Goal: Task Accomplishment & Management: Use online tool/utility

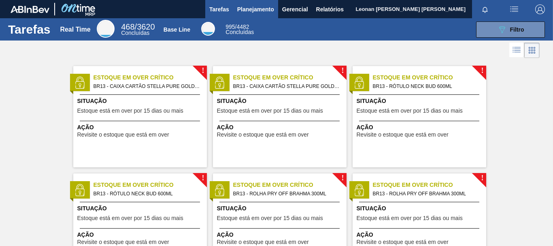
click at [240, 11] on span "Planejamento" at bounding box center [255, 9] width 37 height 10
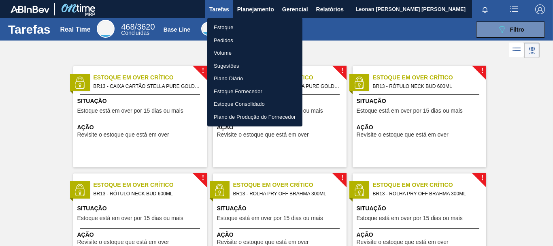
click at [221, 39] on li "Pedidos" at bounding box center [254, 40] width 95 height 13
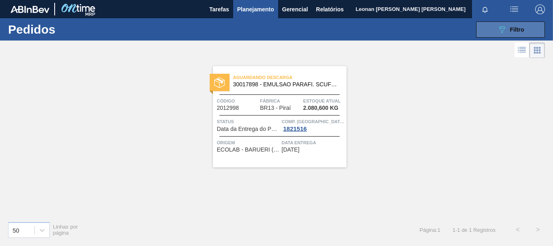
click at [515, 30] on span "Filtro" at bounding box center [517, 29] width 14 height 6
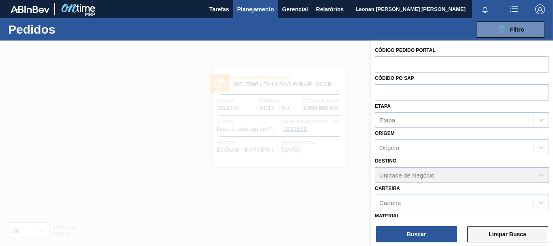
click at [526, 235] on button "Limpar Busca" at bounding box center [507, 234] width 81 height 16
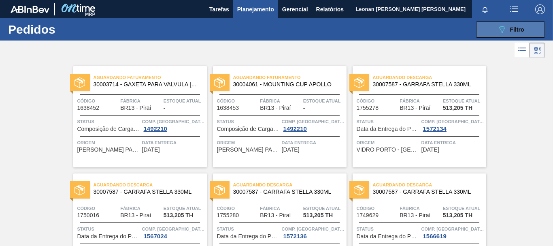
click at [511, 29] on span "Filtro" at bounding box center [517, 29] width 14 height 6
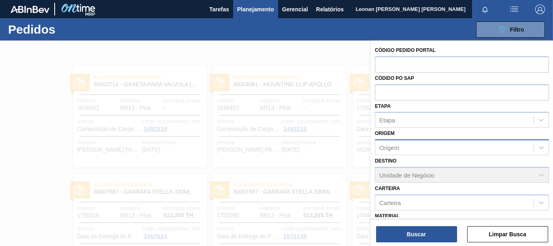
scroll to position [94, 0]
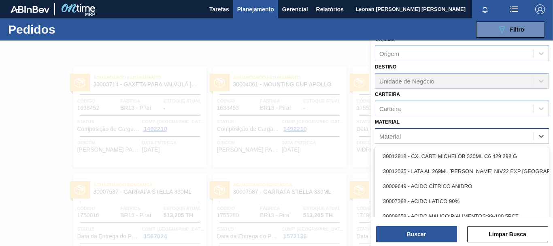
click at [409, 134] on div "Material" at bounding box center [454, 136] width 158 height 12
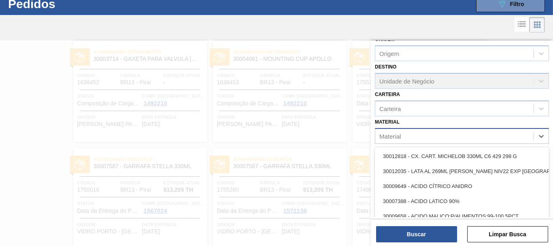
scroll to position [26, 0]
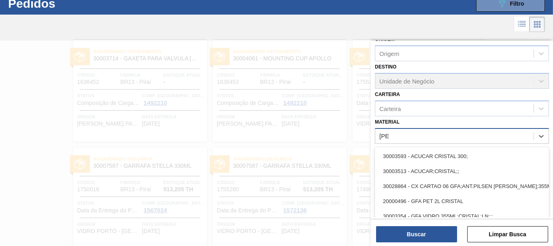
type input "[DEMOGRAPHIC_DATA]"
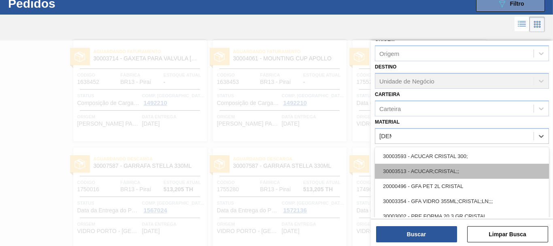
click at [443, 170] on div "30003513 - ACUCAR;CRISTAL;;" at bounding box center [462, 171] width 174 height 15
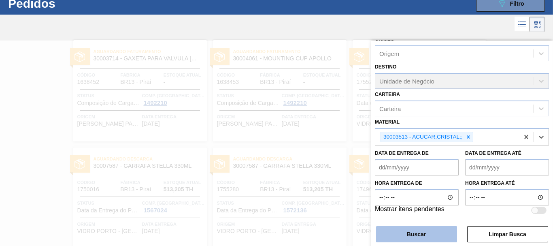
click at [425, 240] on button "Buscar" at bounding box center [416, 234] width 81 height 16
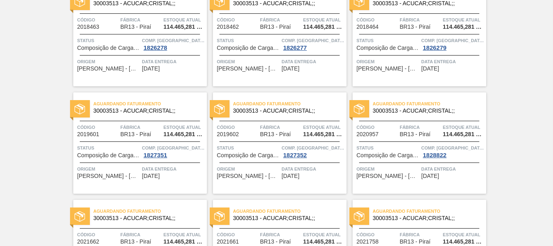
scroll to position [0, 0]
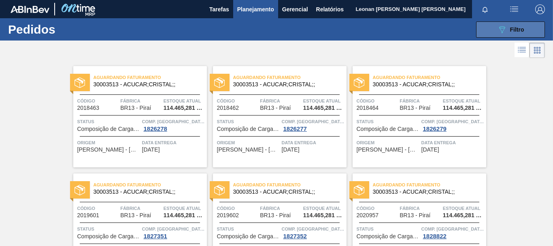
click at [501, 35] on button "089F7B8B-B2A5-4AFE-B5C0-19BA573D28AC Filtro" at bounding box center [510, 29] width 69 height 16
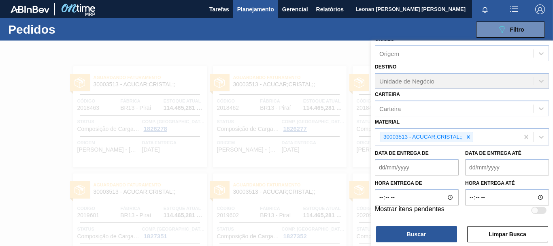
scroll to position [96, 0]
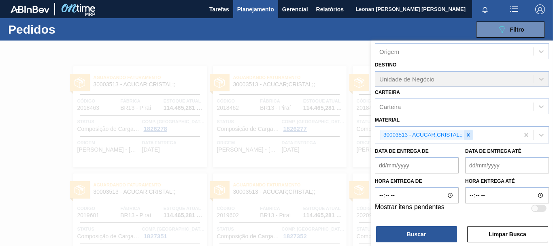
click at [469, 134] on icon at bounding box center [468, 134] width 3 height 3
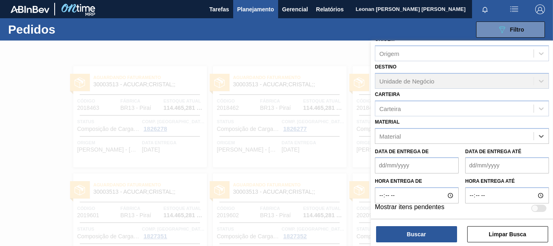
scroll to position [94, 0]
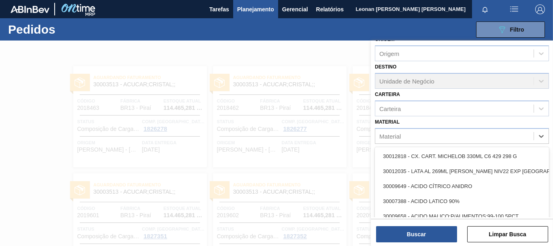
click at [458, 138] on div "Material" at bounding box center [454, 136] width 158 height 12
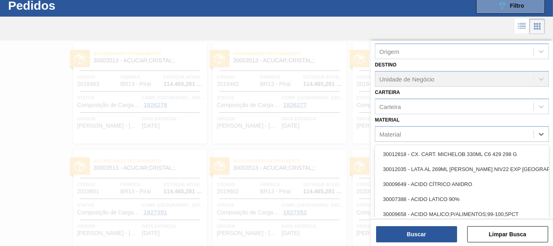
scroll to position [24, 0]
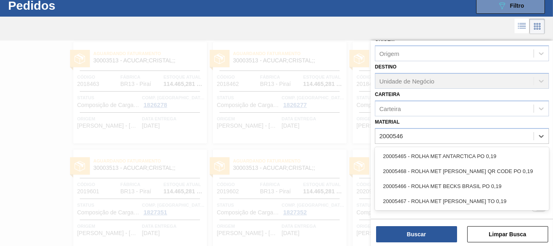
type input "20005465"
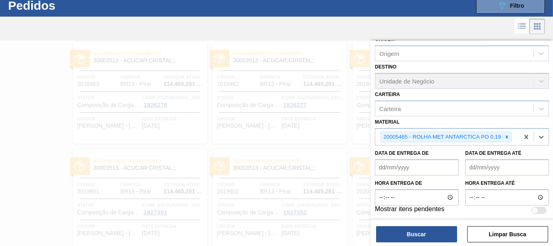
scroll to position [96, 0]
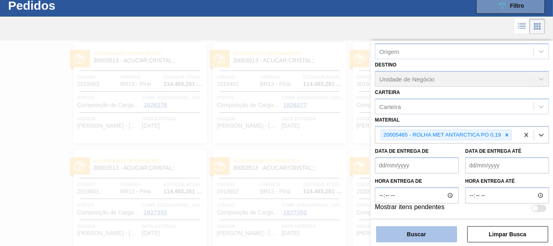
click at [430, 236] on button "Buscar" at bounding box center [416, 234] width 81 height 16
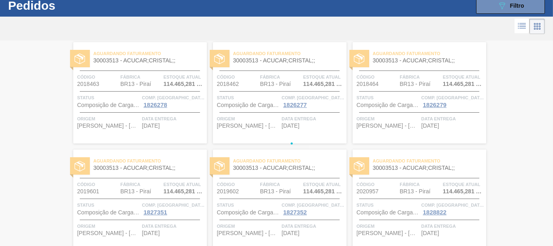
scroll to position [0, 0]
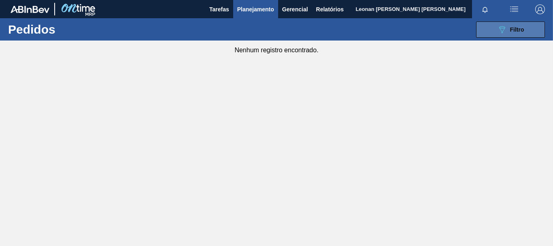
click at [500, 27] on icon "089F7B8B-B2A5-4AFE-B5C0-19BA573D28AC" at bounding box center [502, 30] width 10 height 10
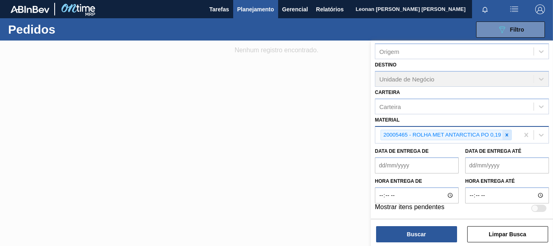
click at [508, 136] on icon at bounding box center [507, 135] width 6 height 6
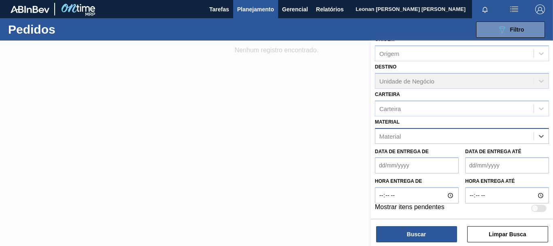
scroll to position [96, 0]
type input "30033934"
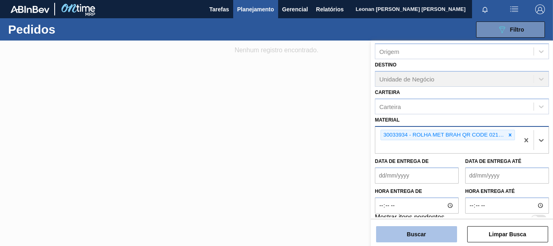
click at [428, 234] on button "Buscar" at bounding box center [416, 234] width 81 height 16
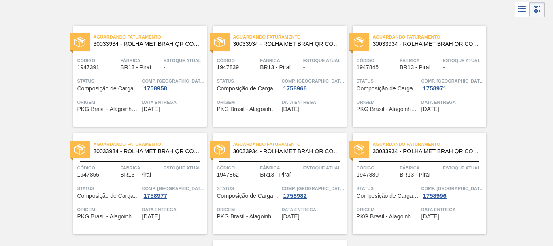
scroll to position [0, 0]
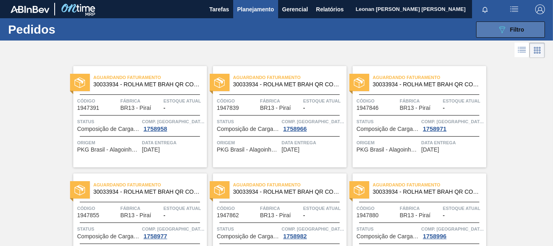
click at [514, 33] on div "089F7B8B-B2A5-4AFE-B5C0-19BA573D28AC Filtro" at bounding box center [510, 30] width 27 height 10
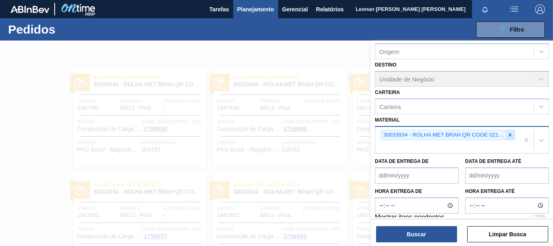
click at [509, 134] on icon at bounding box center [510, 135] width 6 height 6
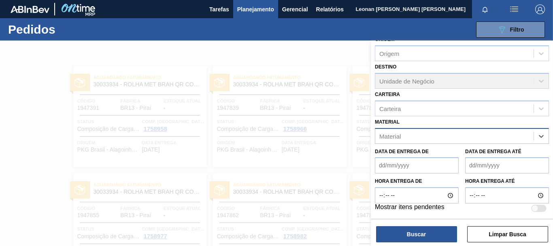
scroll to position [94, 0]
click at [513, 232] on button "Limpar Busca" at bounding box center [507, 234] width 81 height 16
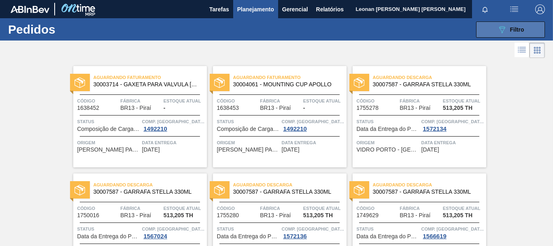
click at [495, 27] on button "089F7B8B-B2A5-4AFE-B5C0-19BA573D28AC Filtro" at bounding box center [510, 29] width 69 height 16
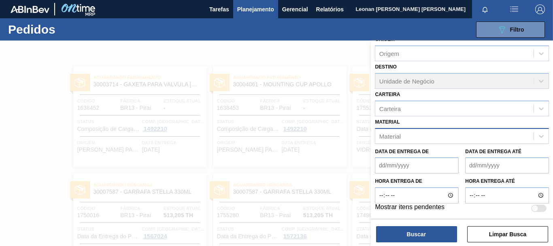
click at [492, 135] on div "Material" at bounding box center [454, 136] width 158 height 12
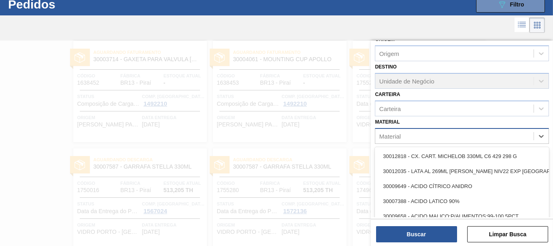
scroll to position [26, 0]
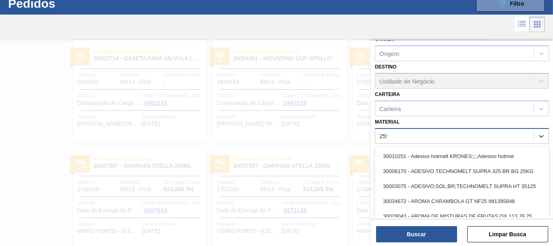
type input "2598"
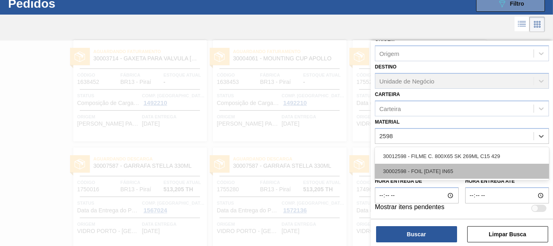
click at [444, 172] on div "30002598 - FOIL [DATE] IN65" at bounding box center [462, 171] width 174 height 15
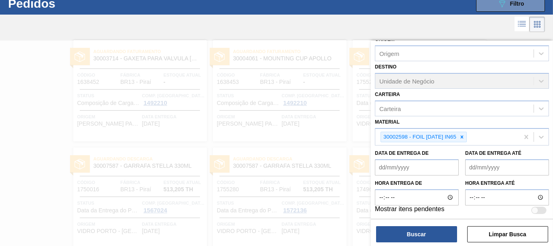
drag, startPoint x: 442, startPoint y: 231, endPoint x: 447, endPoint y: 220, distance: 11.6
click at [442, 231] on button "Buscar" at bounding box center [416, 234] width 81 height 16
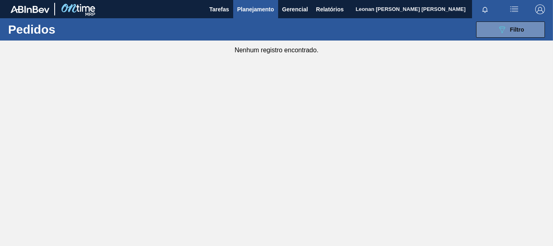
scroll to position [0, 0]
click at [520, 30] on span "Filtro" at bounding box center [517, 29] width 14 height 6
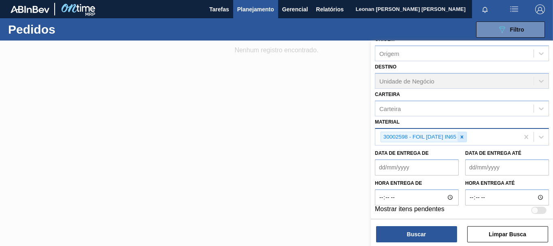
click at [464, 138] on icon at bounding box center [462, 137] width 6 height 6
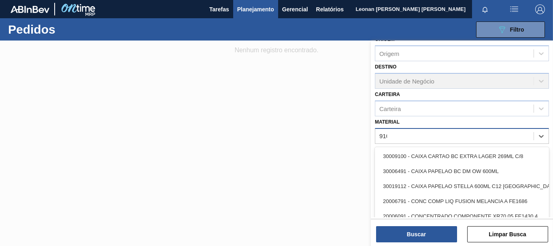
type input "9109"
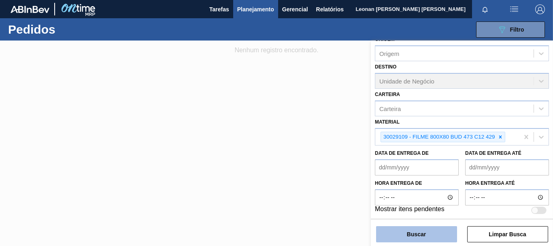
click at [440, 239] on button "Buscar" at bounding box center [416, 234] width 81 height 16
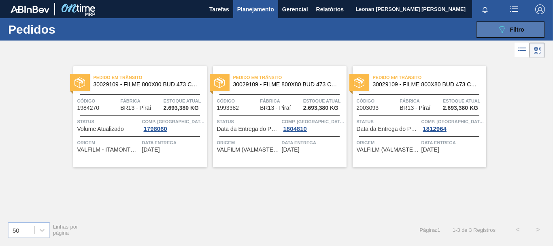
click at [518, 28] on span "Filtro" at bounding box center [517, 29] width 14 height 6
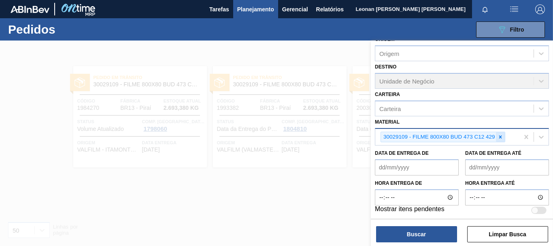
click at [500, 136] on icon at bounding box center [501, 137] width 6 height 6
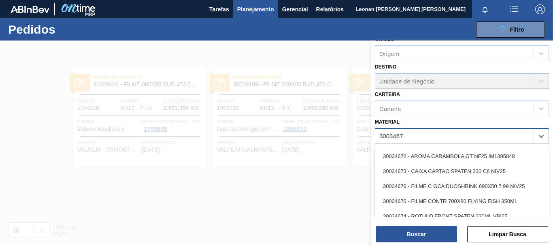
type input "30034670"
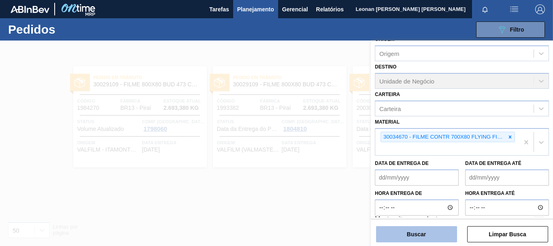
click at [436, 236] on button "Buscar" at bounding box center [416, 234] width 81 height 16
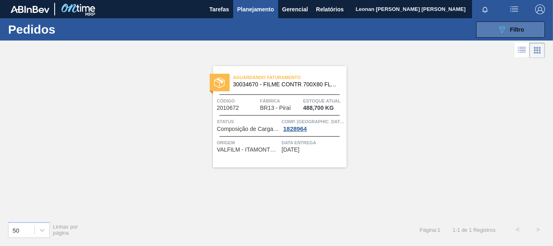
click at [512, 30] on span "Filtro" at bounding box center [517, 29] width 14 height 6
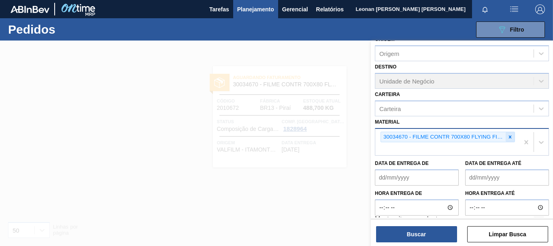
click at [509, 136] on icon at bounding box center [510, 136] width 3 height 3
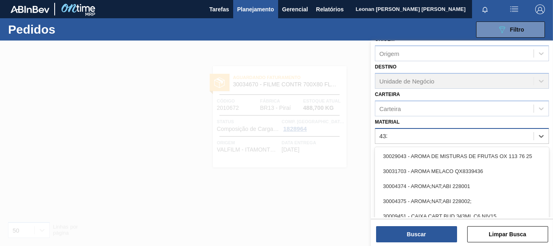
type input "4339"
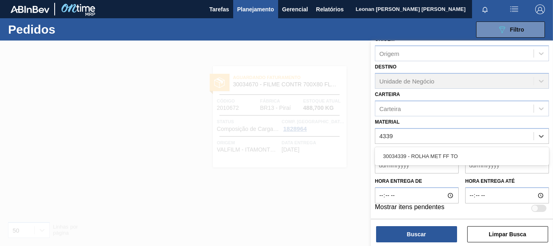
click at [446, 159] on div "30034339 - ROLHA MET FF TO" at bounding box center [462, 156] width 174 height 15
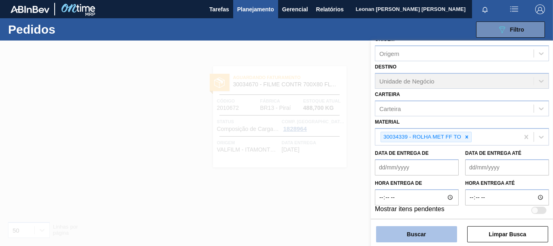
click at [438, 236] on button "Buscar" at bounding box center [416, 234] width 81 height 16
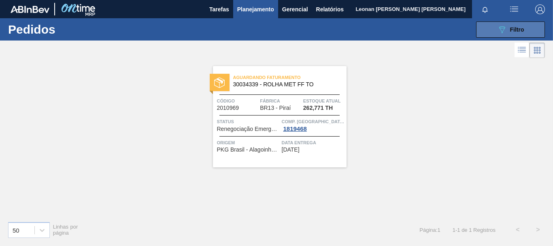
click at [511, 30] on span "Filtro" at bounding box center [517, 29] width 14 height 6
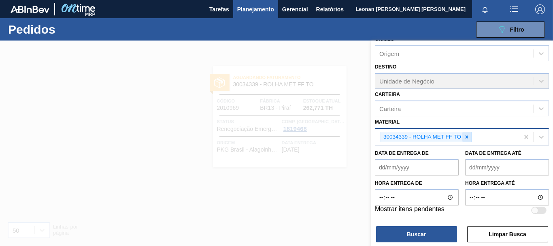
click at [466, 135] on icon at bounding box center [467, 137] width 6 height 6
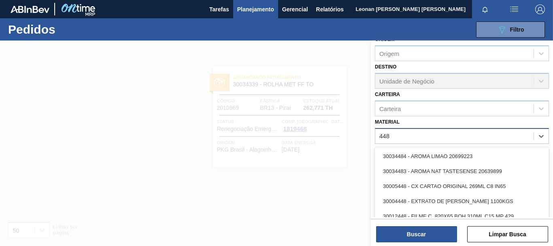
type input "4486"
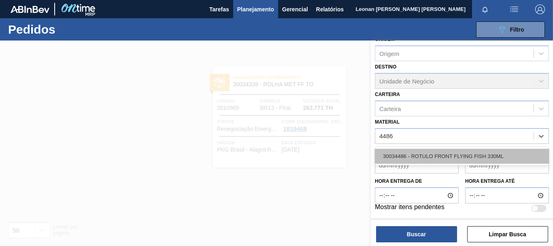
click at [479, 155] on div "30034486 - ROTULO FRONT FLYING FISH 330ML" at bounding box center [462, 156] width 174 height 15
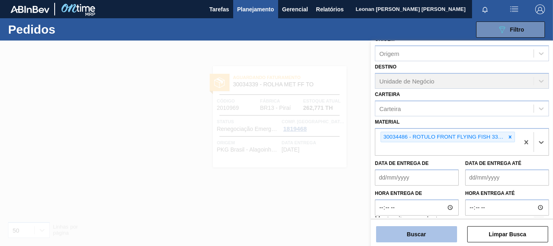
click at [425, 231] on button "Buscar" at bounding box center [416, 234] width 81 height 16
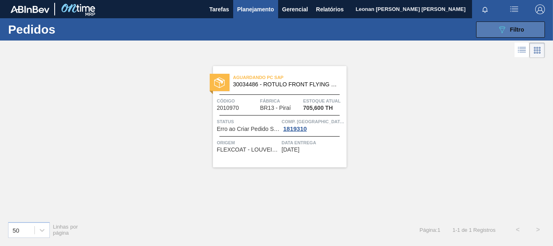
click at [500, 26] on icon "089F7B8B-B2A5-4AFE-B5C0-19BA573D28AC" at bounding box center [502, 30] width 10 height 10
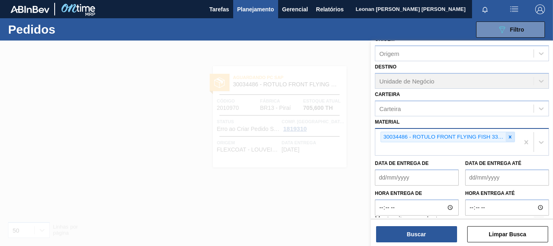
click at [511, 136] on icon at bounding box center [510, 137] width 6 height 6
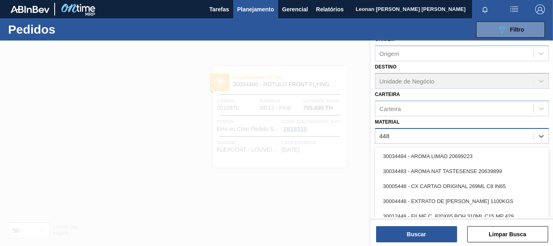
type input "4488"
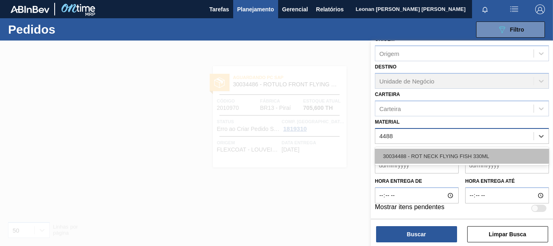
click at [504, 155] on div "30034488 - ROT NECK FLYING FISH 330ML" at bounding box center [462, 156] width 174 height 15
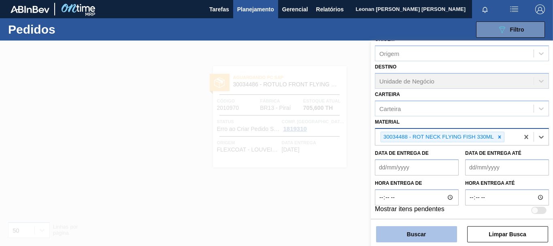
click at [437, 233] on button "Buscar" at bounding box center [416, 234] width 81 height 16
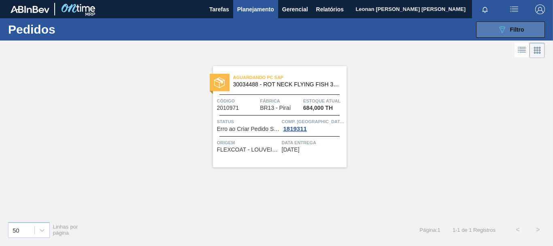
click at [521, 21] on button "089F7B8B-B2A5-4AFE-B5C0-19BA573D28AC Filtro" at bounding box center [510, 29] width 69 height 16
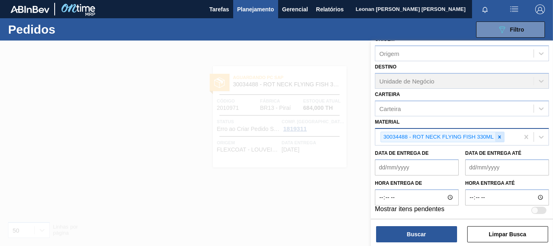
click at [500, 137] on icon at bounding box center [500, 137] width 6 height 6
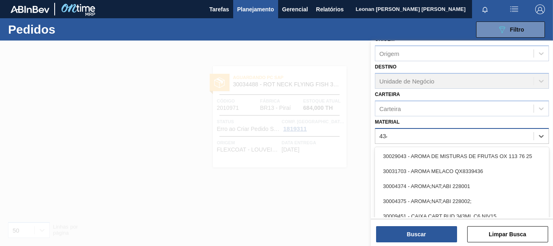
type input "4340"
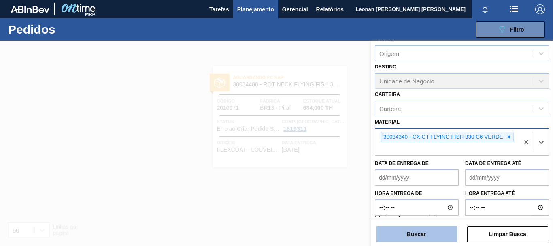
click at [436, 234] on button "Buscar" at bounding box center [416, 234] width 81 height 16
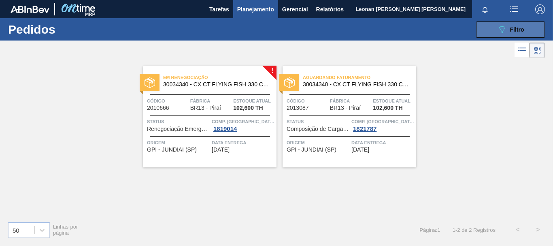
click at [507, 31] on div "089F7B8B-B2A5-4AFE-B5C0-19BA573D28AC Filtro" at bounding box center [510, 30] width 27 height 10
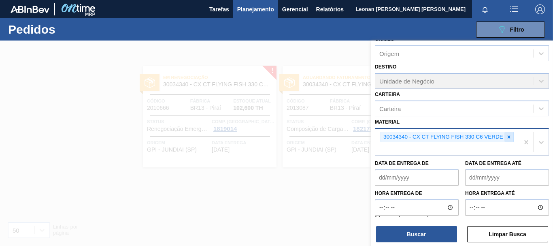
click at [509, 136] on icon at bounding box center [509, 137] width 6 height 6
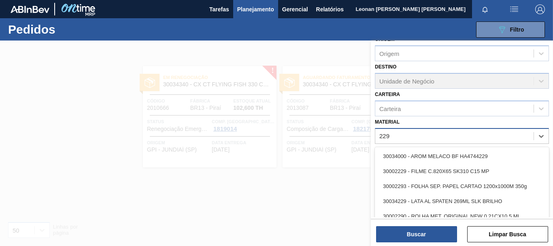
type input "2293"
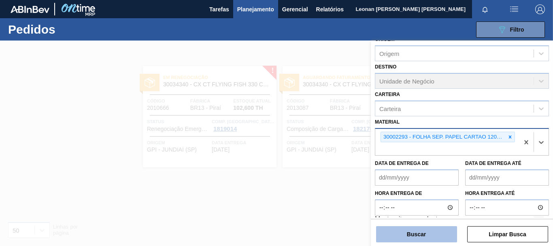
click at [429, 230] on button "Buscar" at bounding box center [416, 234] width 81 height 16
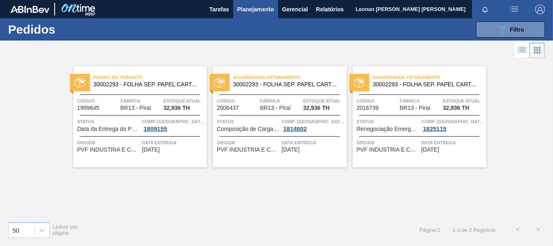
click at [331, 204] on div "Pedido [PERSON_NAME] 30002293 - FOLHA SEP. PAPEL CARTAO 1200x1000M 350g Código …" at bounding box center [276, 137] width 553 height 155
click at [509, 32] on div "089F7B8B-B2A5-4AFE-B5C0-19BA573D28AC Filtro" at bounding box center [510, 30] width 27 height 10
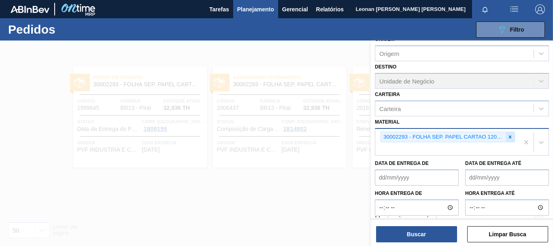
click at [509, 134] on icon at bounding box center [510, 137] width 6 height 6
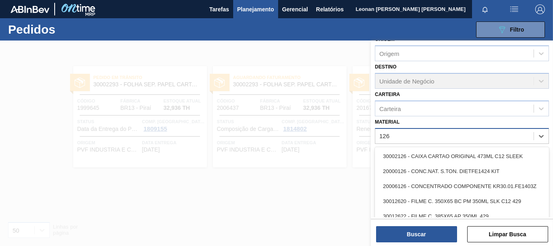
type input "1269"
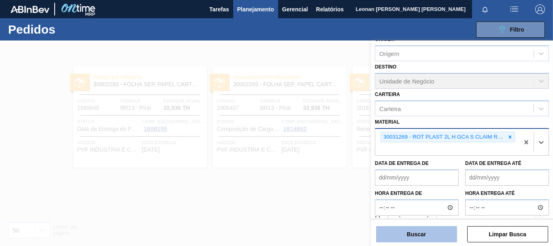
click at [445, 230] on button "Buscar" at bounding box center [416, 234] width 81 height 16
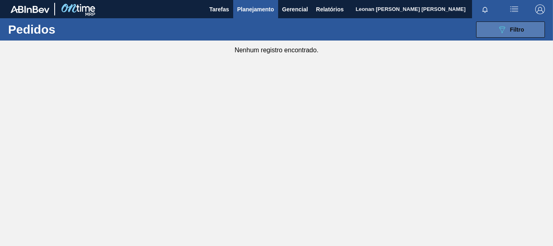
click at [524, 32] on button "089F7B8B-B2A5-4AFE-B5C0-19BA573D28AC Filtro" at bounding box center [510, 29] width 69 height 16
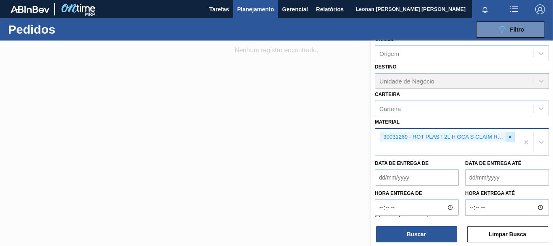
click at [511, 138] on icon at bounding box center [510, 137] width 6 height 6
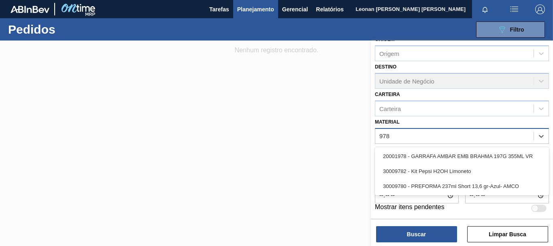
type input "9782"
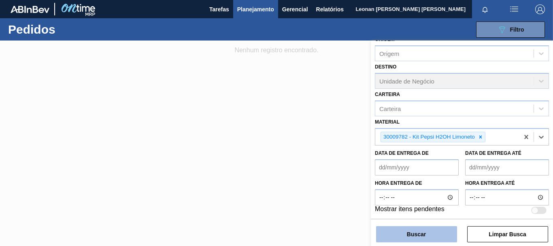
click at [430, 230] on button "Buscar" at bounding box center [416, 234] width 81 height 16
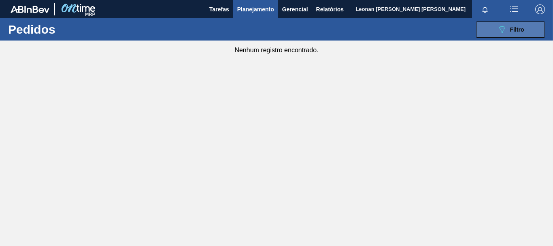
click at [500, 26] on icon "089F7B8B-B2A5-4AFE-B5C0-19BA573D28AC" at bounding box center [502, 30] width 10 height 10
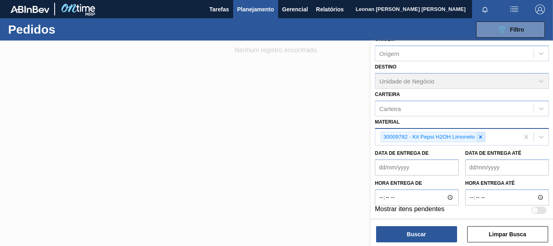
click at [481, 134] on icon at bounding box center [481, 137] width 6 height 6
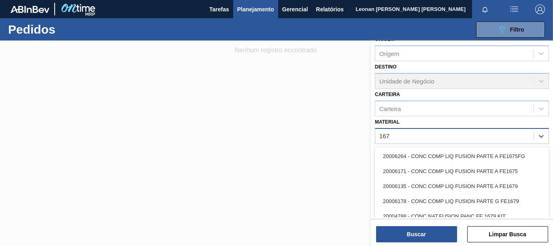
type input "1671"
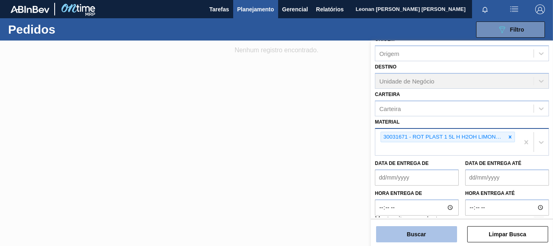
click at [432, 234] on button "Buscar" at bounding box center [416, 234] width 81 height 16
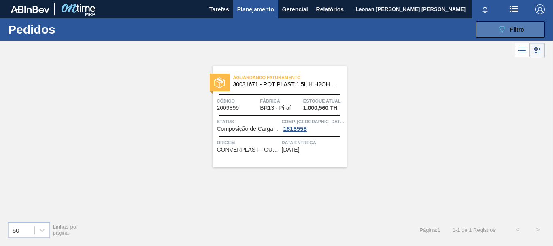
click at [526, 30] on button "089F7B8B-B2A5-4AFE-B5C0-19BA573D28AC Filtro" at bounding box center [510, 29] width 69 height 16
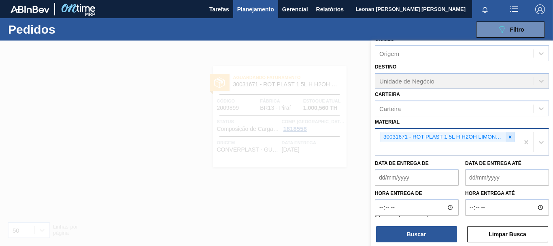
click at [509, 136] on icon at bounding box center [510, 137] width 6 height 6
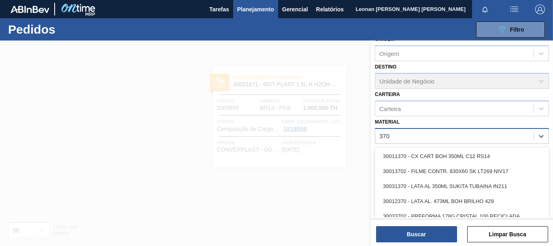
type input "3702"
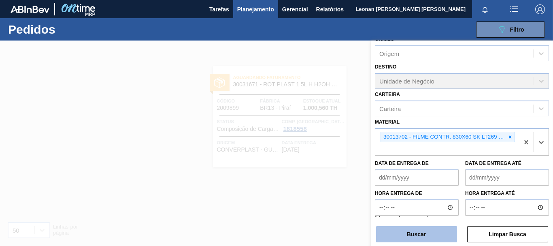
click at [432, 235] on button "Buscar" at bounding box center [416, 234] width 81 height 16
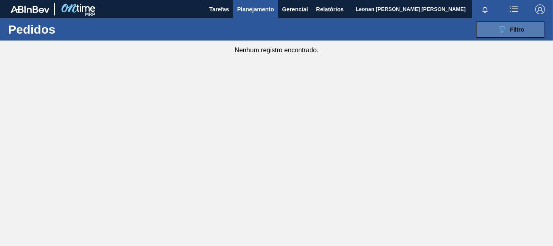
click at [484, 26] on button "089F7B8B-B2A5-4AFE-B5C0-19BA573D28AC Filtro" at bounding box center [510, 29] width 69 height 16
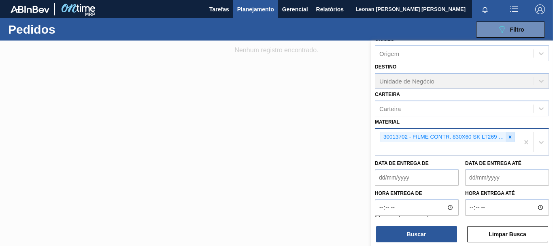
click at [508, 138] on icon at bounding box center [510, 137] width 6 height 6
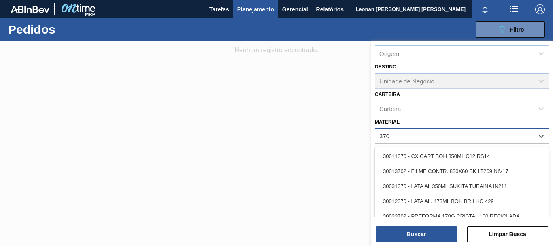
type input "3702"
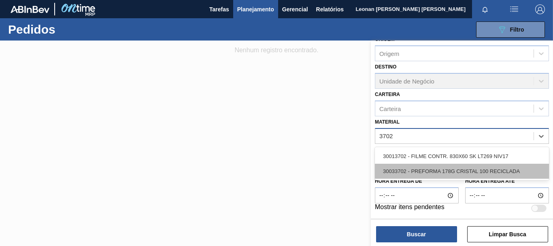
click at [484, 169] on div "30033702 - PREFORMA 178G CRISTAL 100 RECICLADA" at bounding box center [462, 171] width 174 height 15
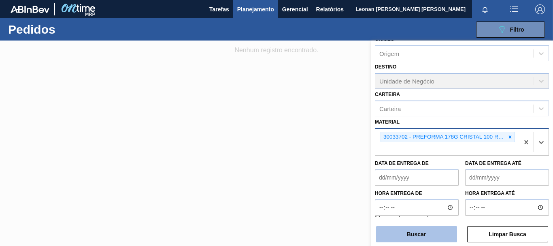
click at [451, 230] on button "Buscar" at bounding box center [416, 234] width 81 height 16
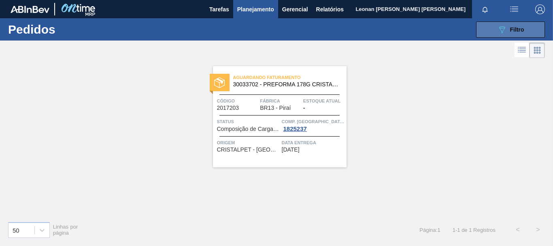
click at [522, 28] on span "Filtro" at bounding box center [517, 29] width 14 height 6
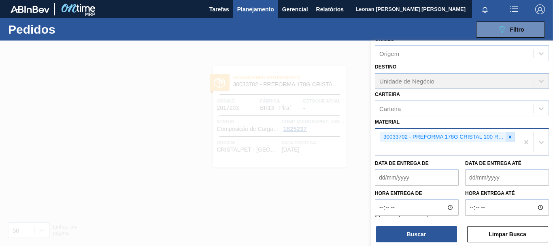
click at [512, 136] on div at bounding box center [510, 137] width 9 height 10
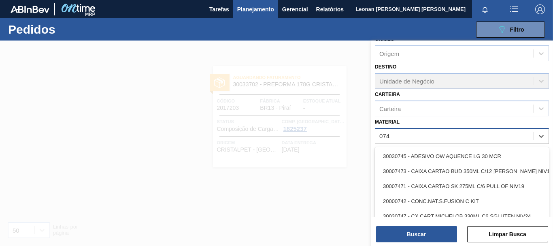
type input "0747"
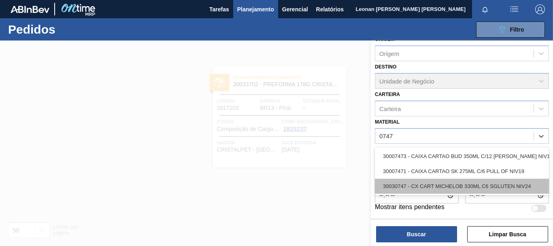
click at [501, 185] on div "30030747 - CX CART MICHELOB 330ML C6 SGLUTEN NIV24" at bounding box center [462, 186] width 174 height 15
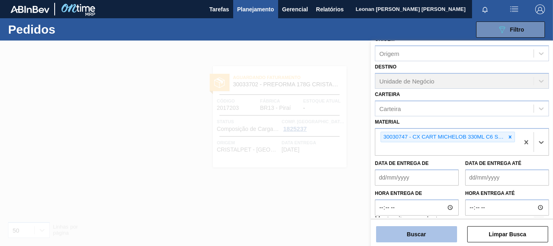
click at [439, 239] on button "Buscar" at bounding box center [416, 234] width 81 height 16
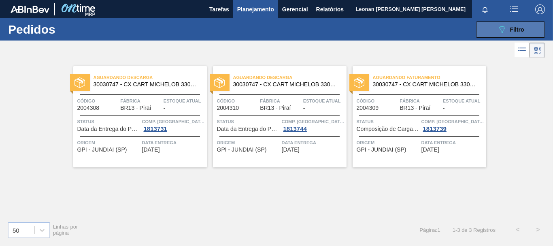
click at [530, 31] on button "089F7B8B-B2A5-4AFE-B5C0-19BA573D28AC Filtro" at bounding box center [510, 29] width 69 height 16
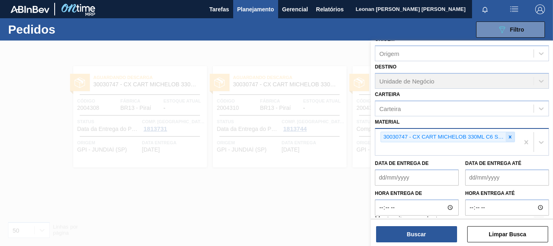
click at [508, 137] on icon at bounding box center [510, 137] width 6 height 6
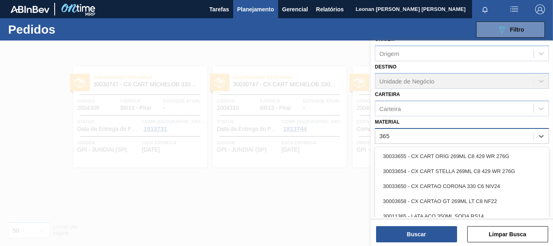
type input "3655"
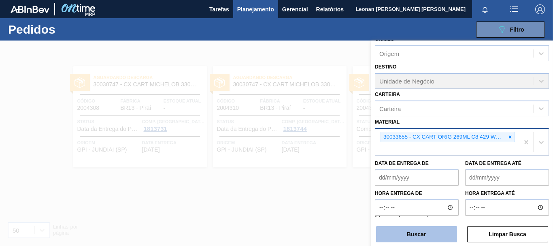
click at [412, 236] on button "Buscar" at bounding box center [416, 234] width 81 height 16
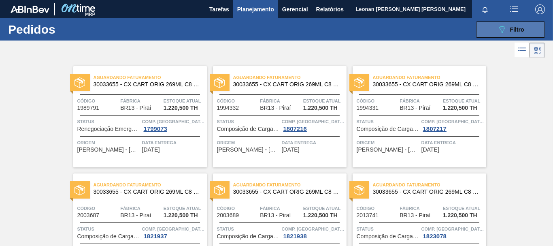
click at [490, 29] on button "089F7B8B-B2A5-4AFE-B5C0-19BA573D28AC Filtro" at bounding box center [510, 29] width 69 height 16
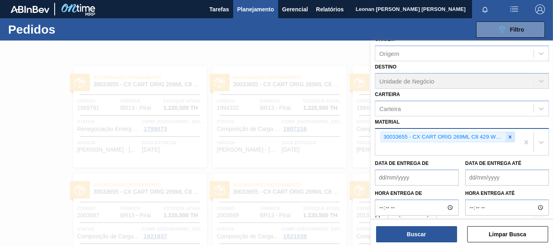
click at [509, 135] on icon at bounding box center [510, 137] width 6 height 6
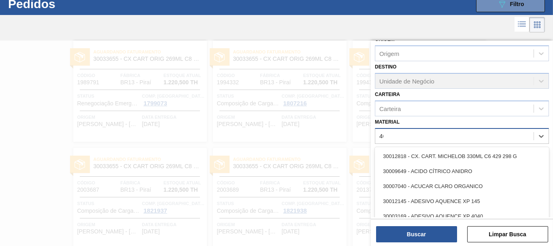
scroll to position [26, 0]
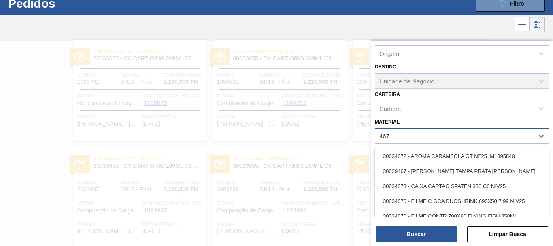
type input "4674"
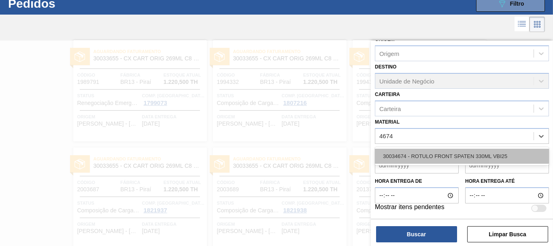
click at [454, 157] on div "30034674 - ROTULO FRONT SPATEN 330ML VBI25" at bounding box center [462, 156] width 174 height 15
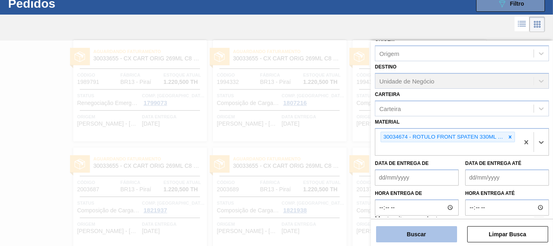
click at [428, 235] on button "Buscar" at bounding box center [416, 234] width 81 height 16
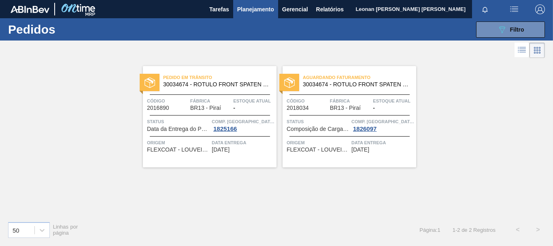
scroll to position [0, 0]
click at [518, 31] on span "Filtro" at bounding box center [517, 29] width 14 height 6
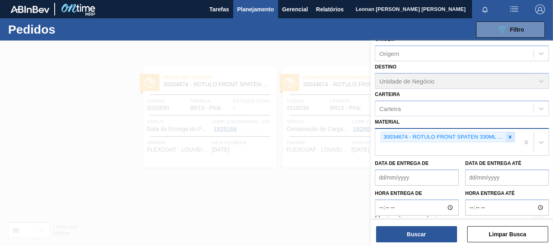
click at [510, 137] on icon at bounding box center [510, 137] width 6 height 6
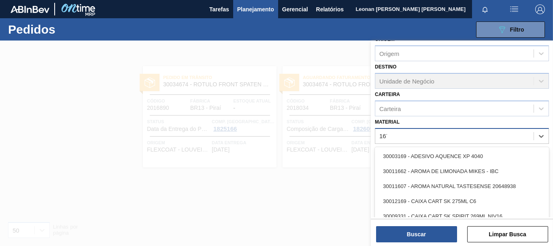
type input "1670"
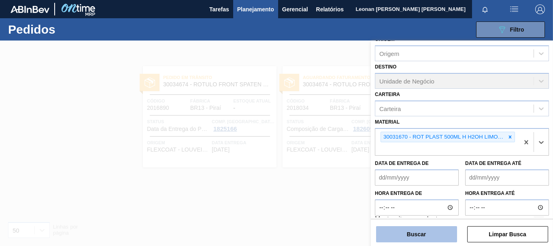
click at [413, 236] on button "Buscar" at bounding box center [416, 234] width 81 height 16
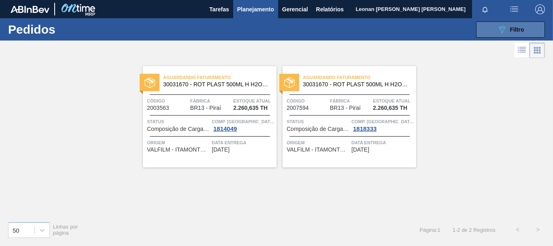
click at [502, 27] on icon "089F7B8B-B2A5-4AFE-B5C0-19BA573D28AC" at bounding box center [502, 30] width 10 height 10
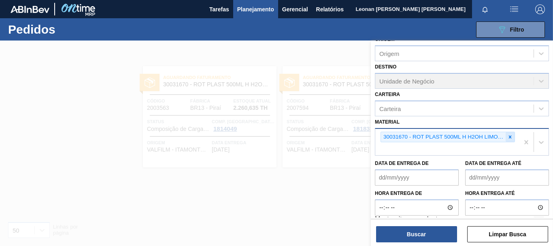
click at [509, 135] on icon at bounding box center [510, 137] width 6 height 6
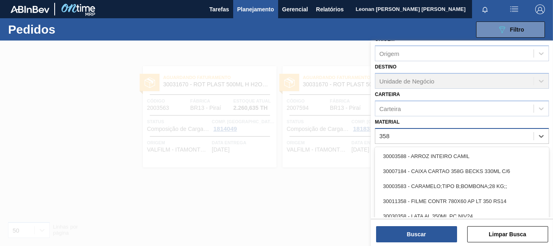
type input "3581"
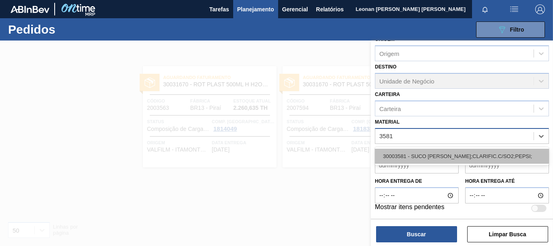
click at [500, 158] on div "30003581 - SUCO [PERSON_NAME];CLARIFIC.C/SO2;PEPSI;" at bounding box center [462, 156] width 174 height 15
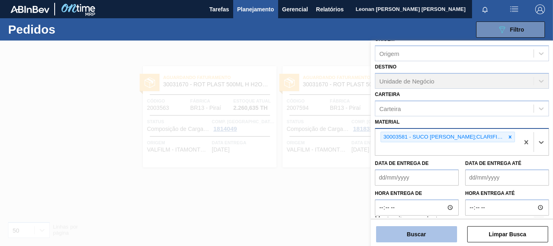
click at [453, 234] on button "Buscar" at bounding box center [416, 234] width 81 height 16
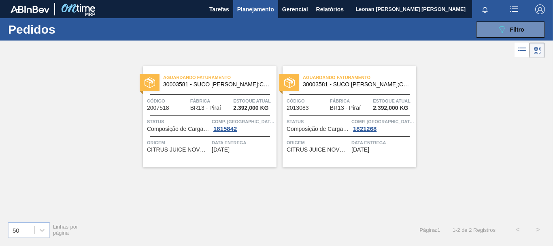
click at [470, 132] on div "Aguardando Faturamento 30003581 - SUCO [PERSON_NAME];CLARIFIC.C/SO2;PEPSI; Códi…" at bounding box center [276, 137] width 553 height 155
click at [203, 151] on span "CITRUS JUICE NOVO - ITAJOBI" at bounding box center [178, 150] width 63 height 6
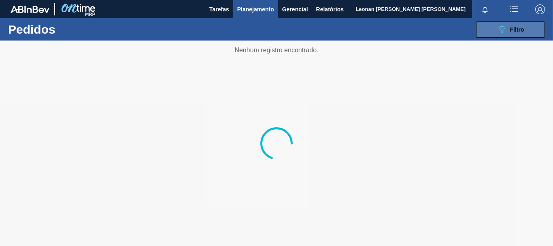
click at [493, 28] on button "089F7B8B-B2A5-4AFE-B5C0-19BA573D28AC Filtro" at bounding box center [510, 29] width 69 height 16
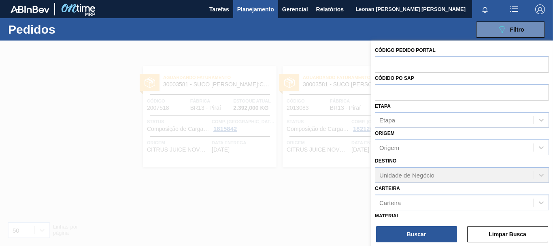
scroll to position [106, 0]
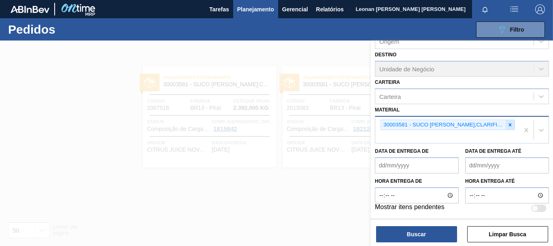
click at [508, 125] on icon at bounding box center [510, 125] width 6 height 6
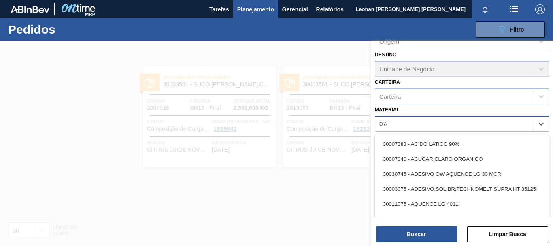
type input "0745"
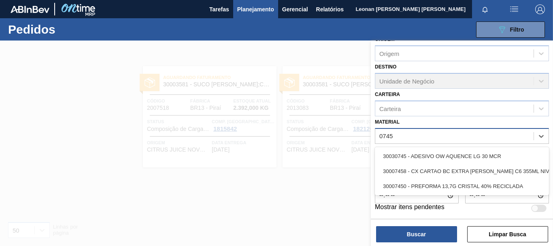
scroll to position [94, 0]
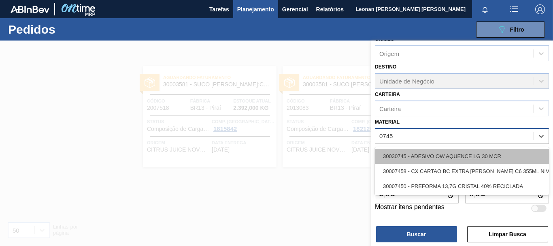
click at [488, 156] on div "30030745 - ADESIVO OW AQUENCE LG 30 MCR" at bounding box center [462, 156] width 174 height 15
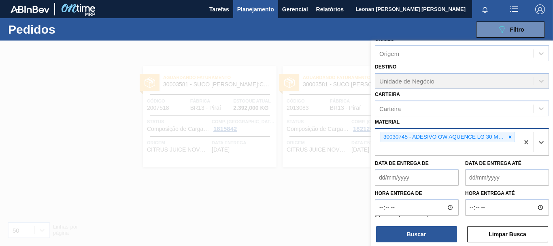
scroll to position [106, 0]
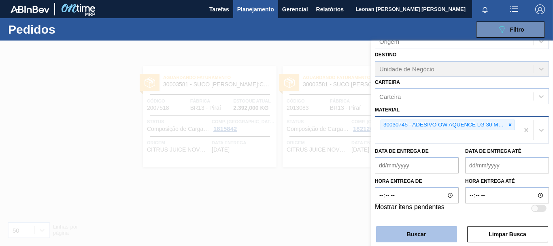
click at [444, 241] on button "Buscar" at bounding box center [416, 234] width 81 height 16
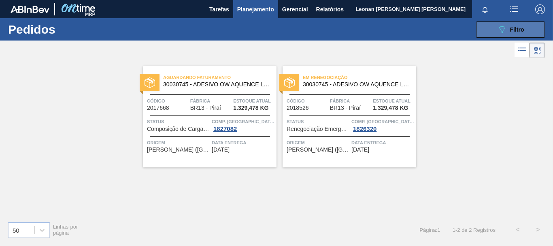
click at [500, 30] on icon "089F7B8B-B2A5-4AFE-B5C0-19BA573D28AC" at bounding box center [502, 30] width 10 height 10
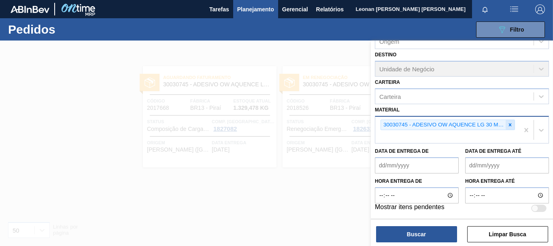
click at [512, 126] on div at bounding box center [510, 125] width 9 height 10
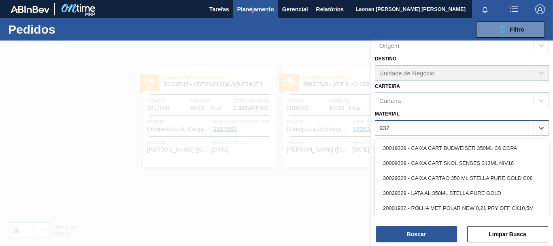
type input "9328"
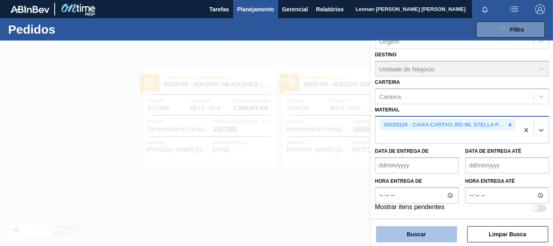
click at [391, 236] on button "Buscar" at bounding box center [416, 234] width 81 height 16
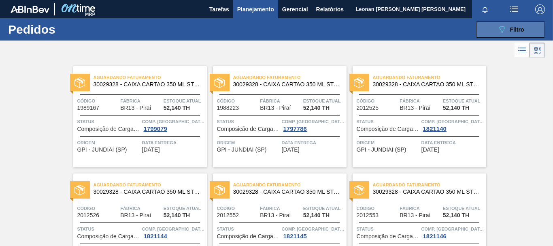
click at [503, 32] on icon "089F7B8B-B2A5-4AFE-B5C0-19BA573D28AC" at bounding box center [502, 30] width 10 height 10
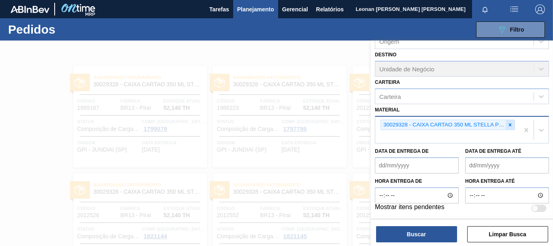
click at [511, 123] on icon at bounding box center [510, 125] width 6 height 6
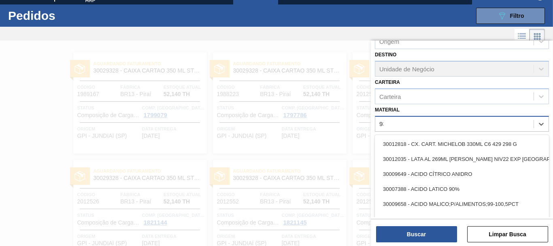
scroll to position [14, 0]
type input "9330"
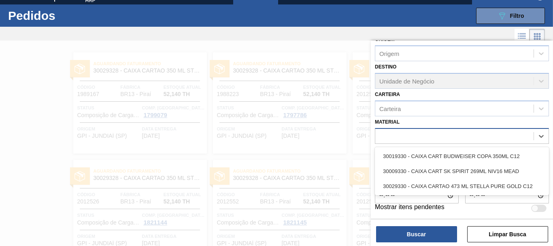
scroll to position [106, 0]
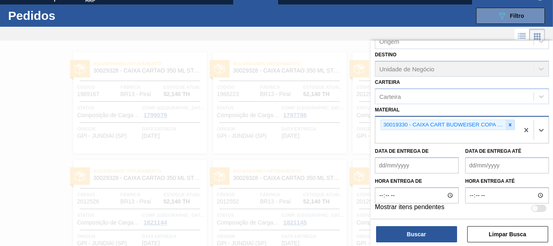
click at [506, 127] on div at bounding box center [510, 125] width 9 height 10
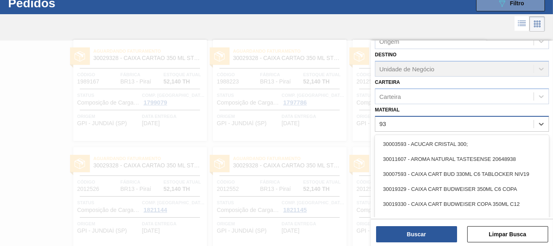
scroll to position [28, 0]
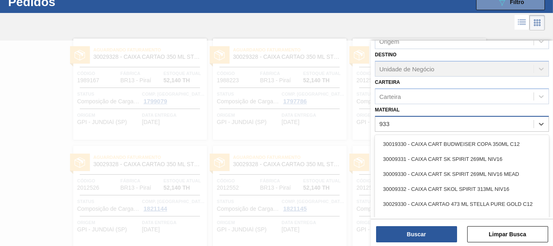
type input "9330"
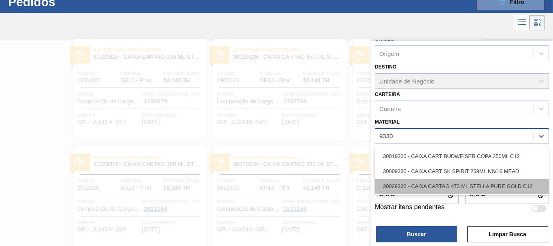
click at [482, 185] on div "30029330 - CAIXA CARTAO 473 ML STELLA PURE GOLD C12" at bounding box center [462, 186] width 174 height 15
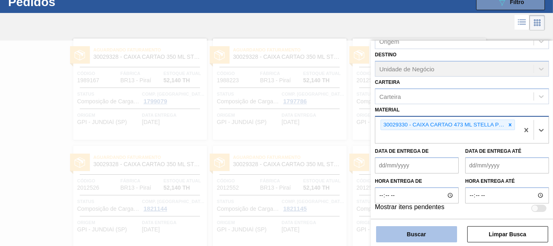
click at [445, 233] on button "Buscar" at bounding box center [416, 234] width 81 height 16
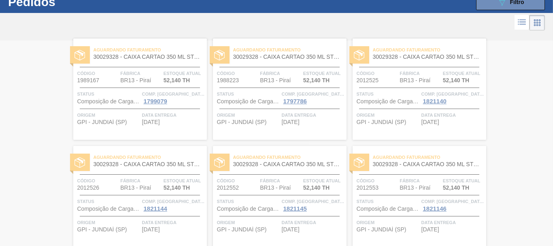
scroll to position [0, 0]
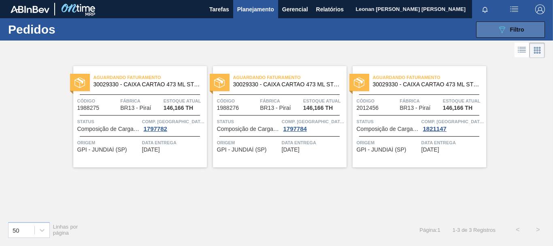
click at [514, 34] on div "089F7B8B-B2A5-4AFE-B5C0-19BA573D28AC Filtro" at bounding box center [510, 30] width 27 height 10
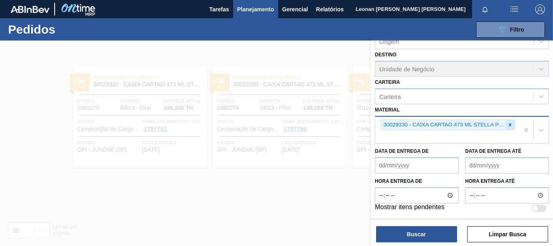
click at [509, 123] on icon at bounding box center [510, 125] width 6 height 6
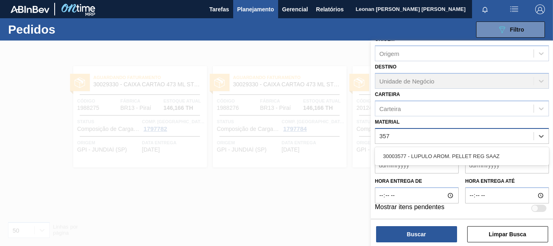
scroll to position [106, 0]
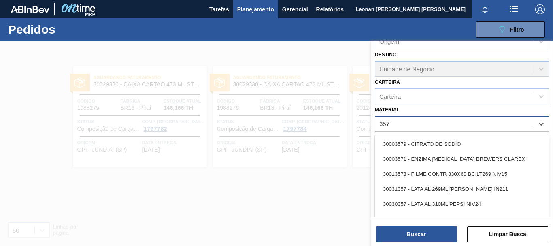
type input "3577"
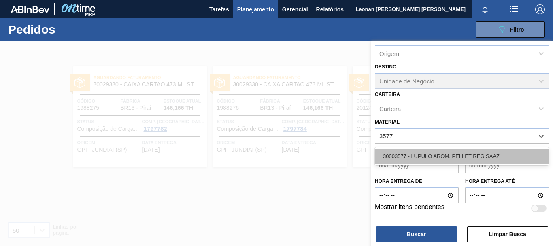
click at [470, 155] on div "30003577 - LUPULO AROM. PELLET REG SAAZ" at bounding box center [462, 156] width 174 height 15
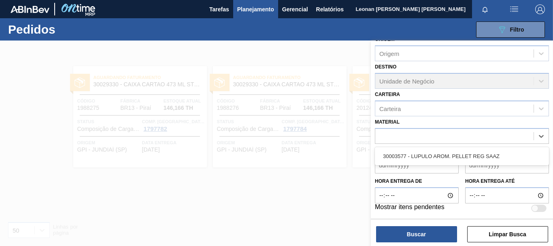
scroll to position [106, 0]
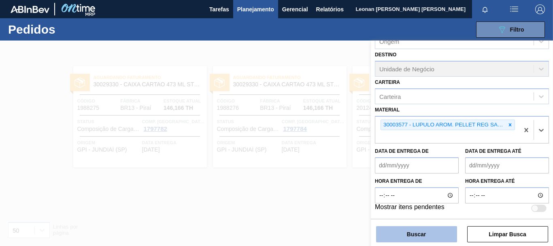
click at [433, 227] on button "Buscar" at bounding box center [416, 234] width 81 height 16
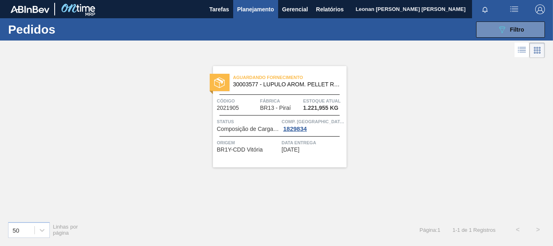
drag, startPoint x: 501, startPoint y: 30, endPoint x: 495, endPoint y: 39, distance: 10.4
click at [501, 30] on icon at bounding box center [502, 29] width 6 height 7
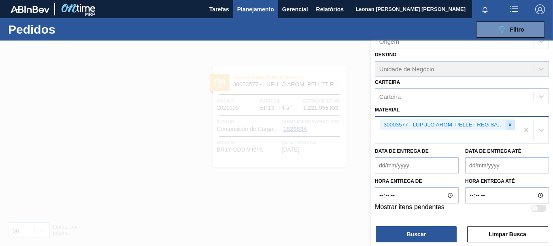
click at [510, 124] on icon at bounding box center [510, 124] width 3 height 3
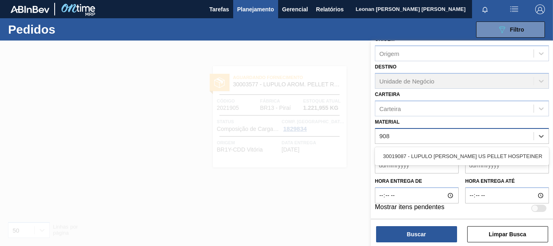
scroll to position [94, 0]
type input "9087"
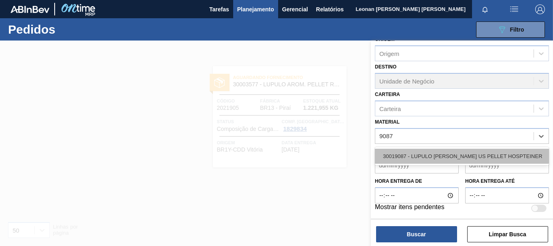
click at [482, 157] on div "30019087 - LUPULO [PERSON_NAME] US PELLET HOSPTEINER" at bounding box center [462, 156] width 174 height 15
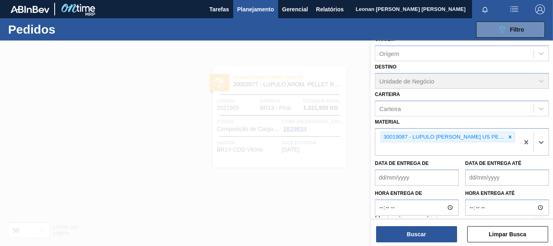
scroll to position [106, 0]
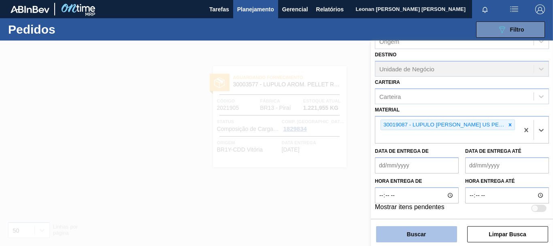
click at [449, 238] on button "Buscar" at bounding box center [416, 234] width 81 height 16
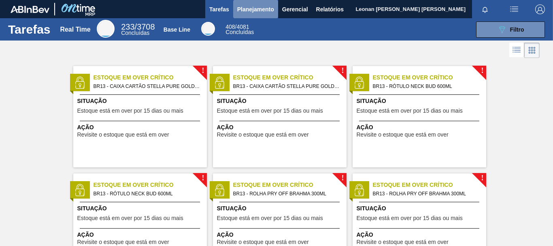
click at [257, 13] on span "Planejamento" at bounding box center [255, 9] width 37 height 10
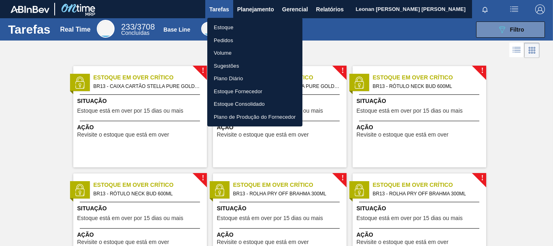
drag, startPoint x: 232, startPoint y: 39, endPoint x: 241, endPoint y: 39, distance: 9.3
click at [232, 39] on li "Pedidos" at bounding box center [254, 40] width 95 height 13
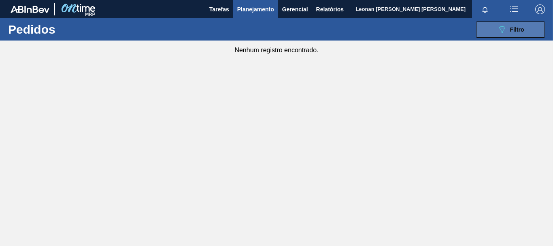
click at [502, 33] on icon at bounding box center [502, 29] width 6 height 7
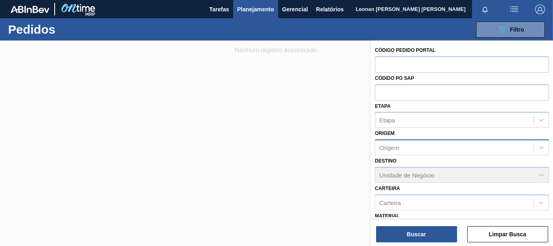
scroll to position [106, 0]
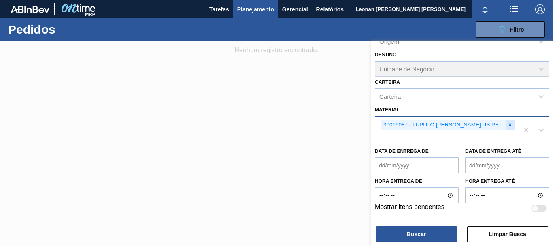
click at [512, 125] on div at bounding box center [510, 125] width 9 height 10
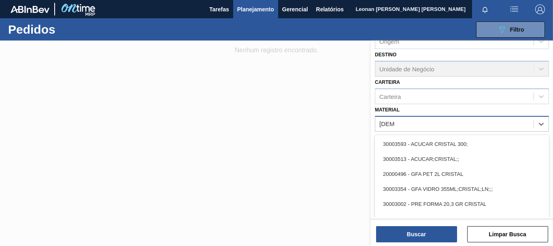
type input "cristal"
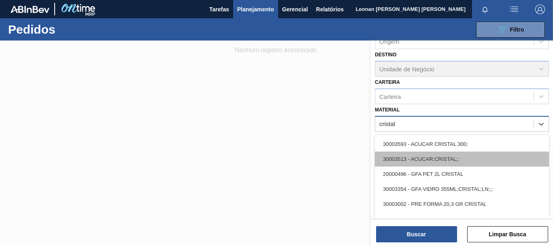
click at [452, 158] on div "30003513 - ACUCAR;CRISTAL;;" at bounding box center [462, 158] width 174 height 15
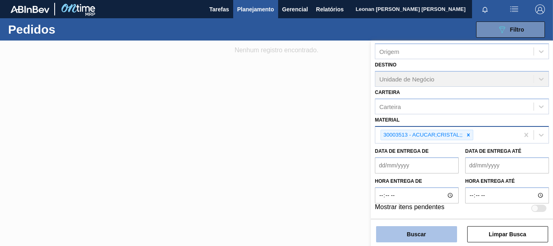
click at [433, 230] on button "Buscar" at bounding box center [416, 234] width 81 height 16
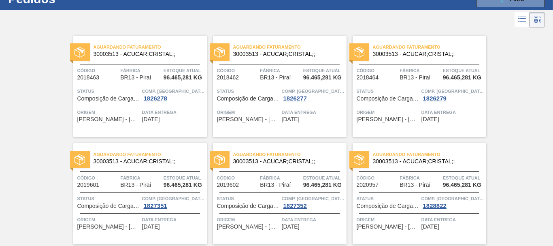
scroll to position [0, 0]
